Goal: Navigation & Orientation: Find specific page/section

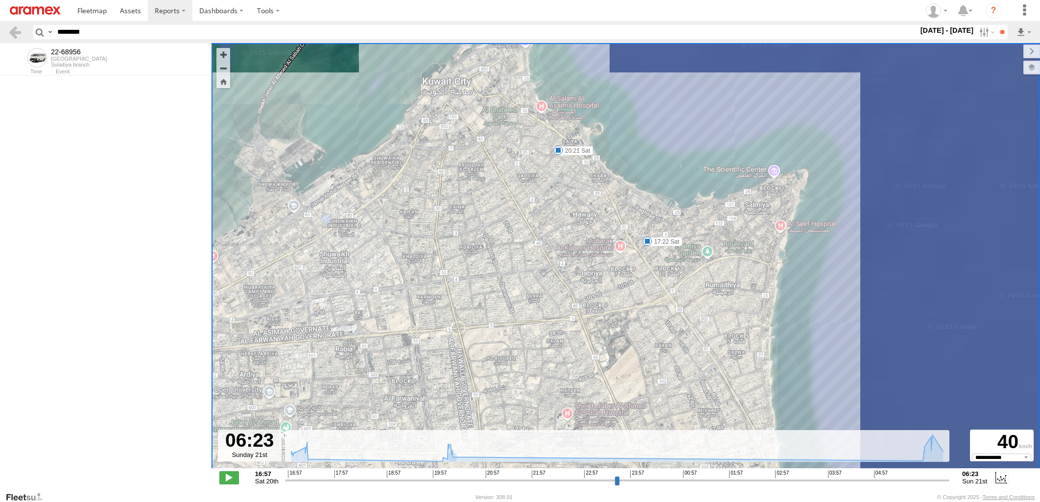
select select "**********"
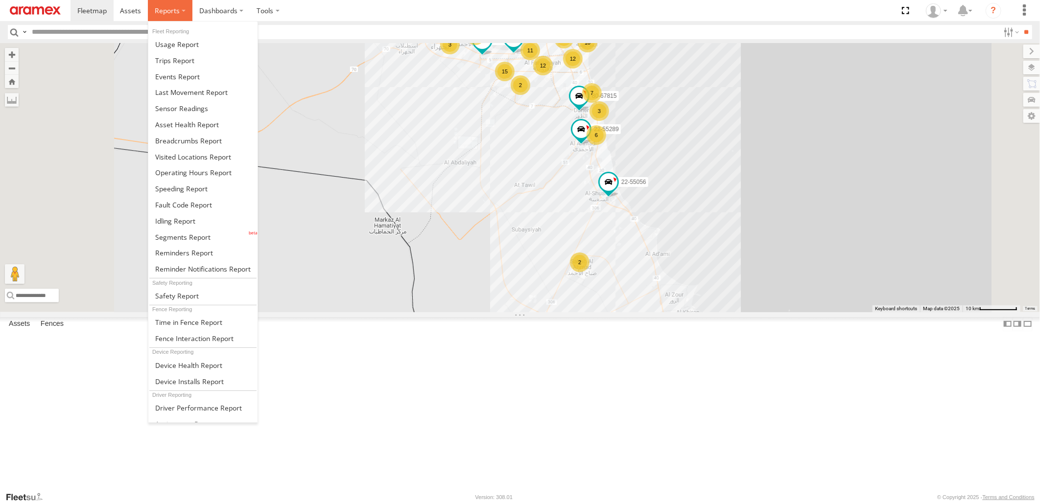
click at [170, 10] on span at bounding box center [167, 10] width 25 height 9
